Goal: Task Accomplishment & Management: Use online tool/utility

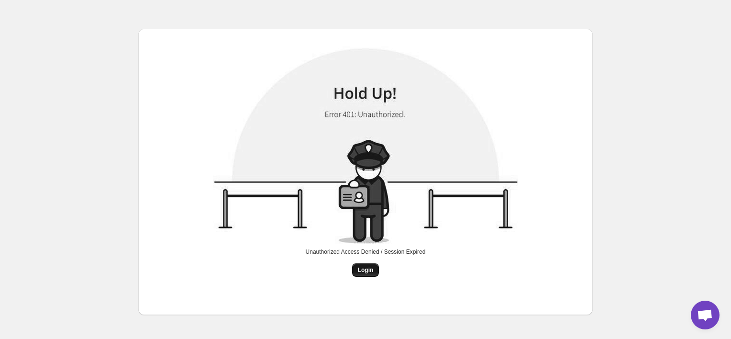
click at [371, 271] on span "Login" at bounding box center [366, 270] width 16 height 8
click at [368, 270] on span "Login" at bounding box center [366, 270] width 16 height 8
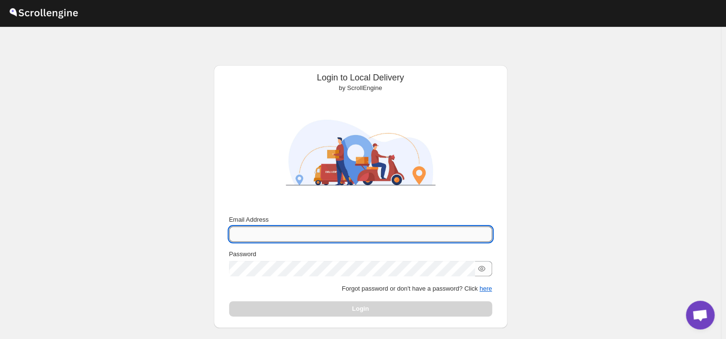
click at [312, 234] on input "Email Address" at bounding box center [360, 233] width 263 height 15
type input "sourdoughscratchery@gmail.com"
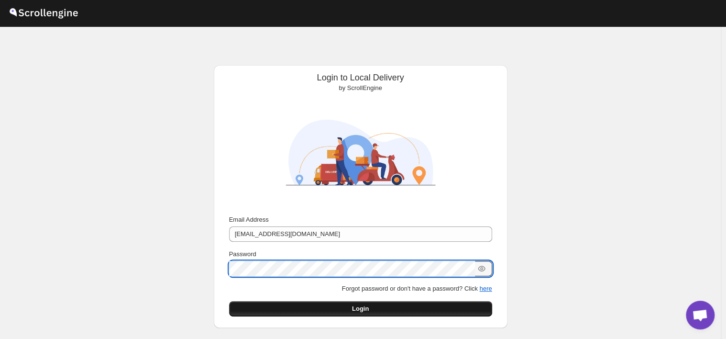
click at [382, 309] on button "Login" at bounding box center [360, 308] width 263 height 15
